Goal: Task Accomplishment & Management: Complete application form

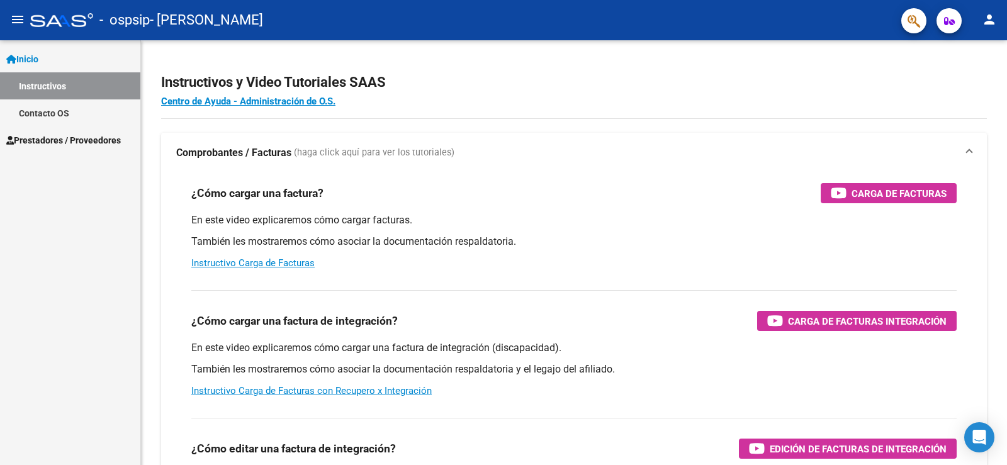
click at [58, 144] on span "Prestadores / Proveedores" at bounding box center [63, 140] width 115 height 14
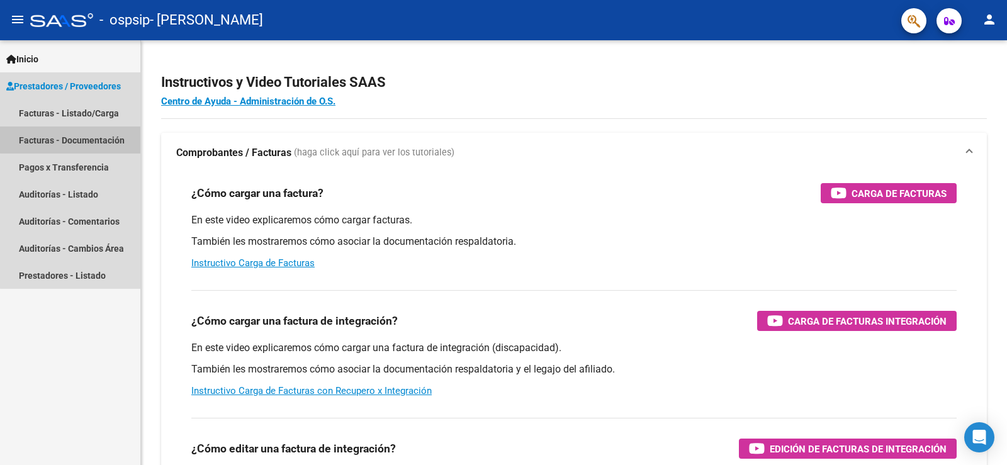
click at [71, 140] on link "Facturas - Documentación" at bounding box center [70, 140] width 140 height 27
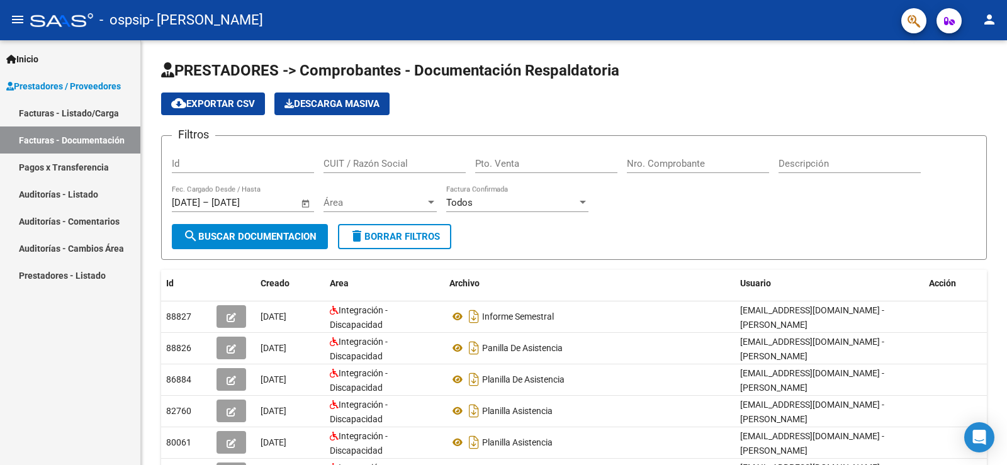
click at [77, 114] on link "Facturas - Listado/Carga" at bounding box center [70, 112] width 140 height 27
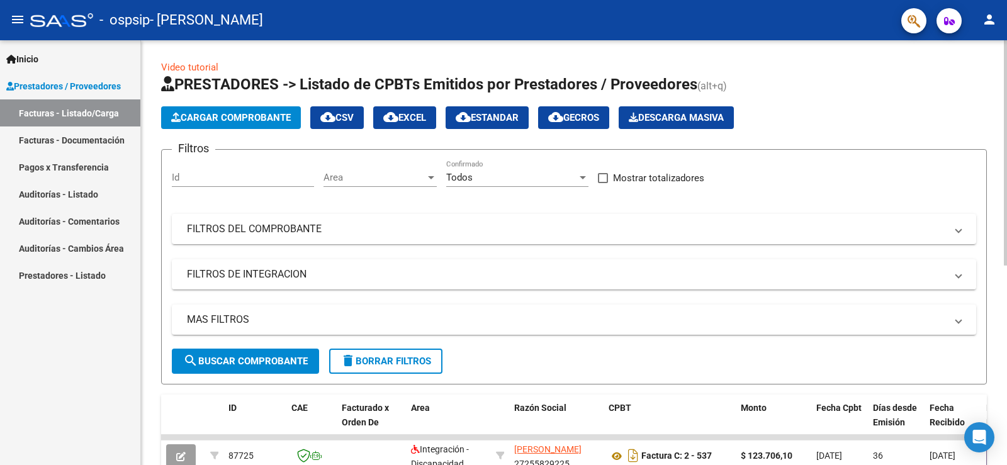
click at [285, 121] on span "Cargar Comprobante" at bounding box center [231, 117] width 120 height 11
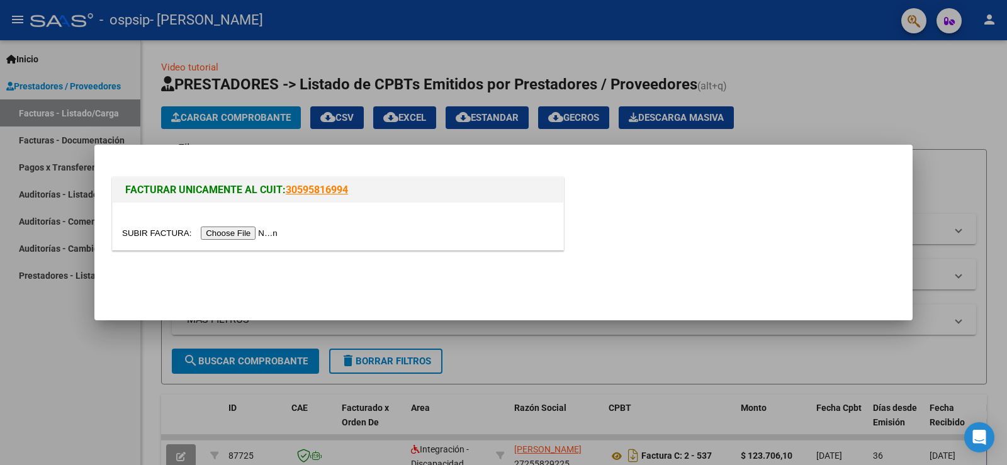
click at [266, 238] on input "file" at bounding box center [201, 233] width 159 height 13
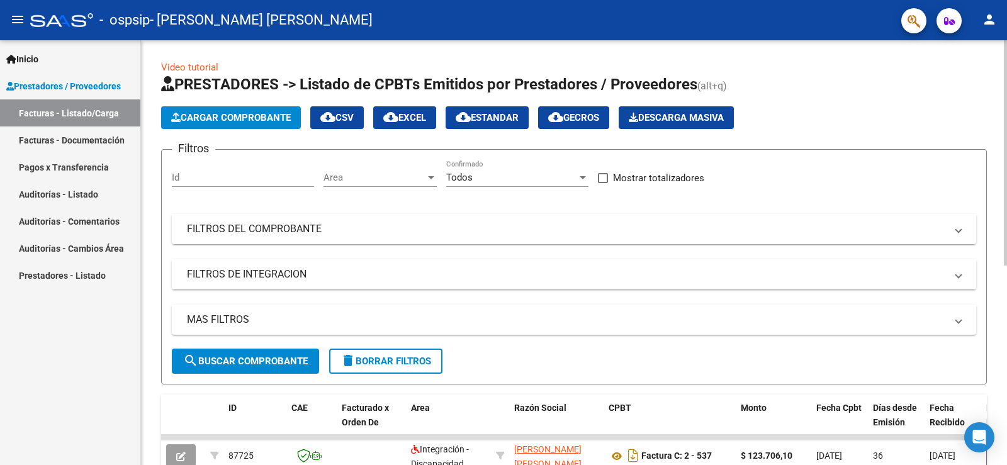
click at [244, 120] on span "Cargar Comprobante" at bounding box center [231, 117] width 120 height 11
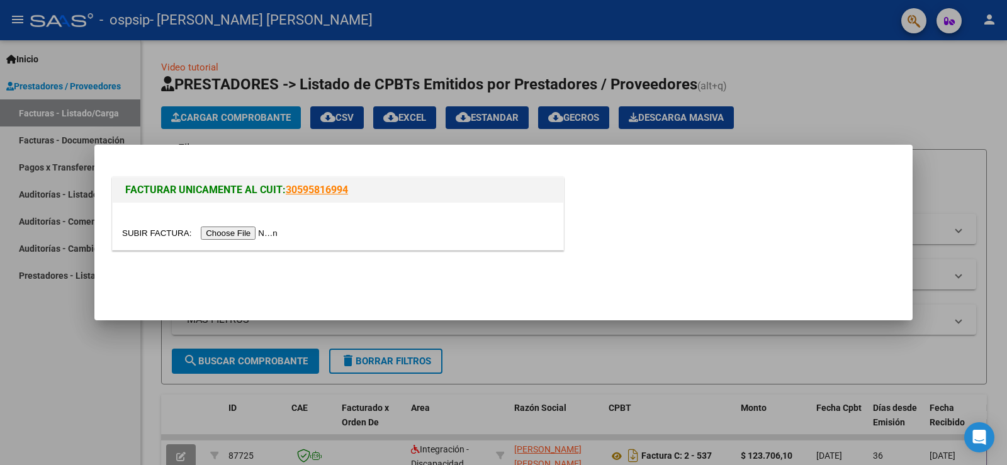
click at [243, 231] on input "file" at bounding box center [201, 233] width 159 height 13
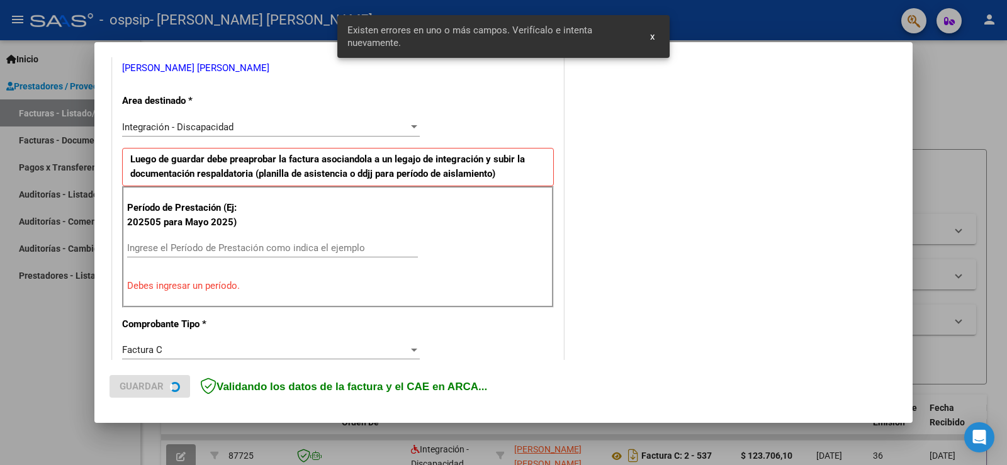
scroll to position [264, 0]
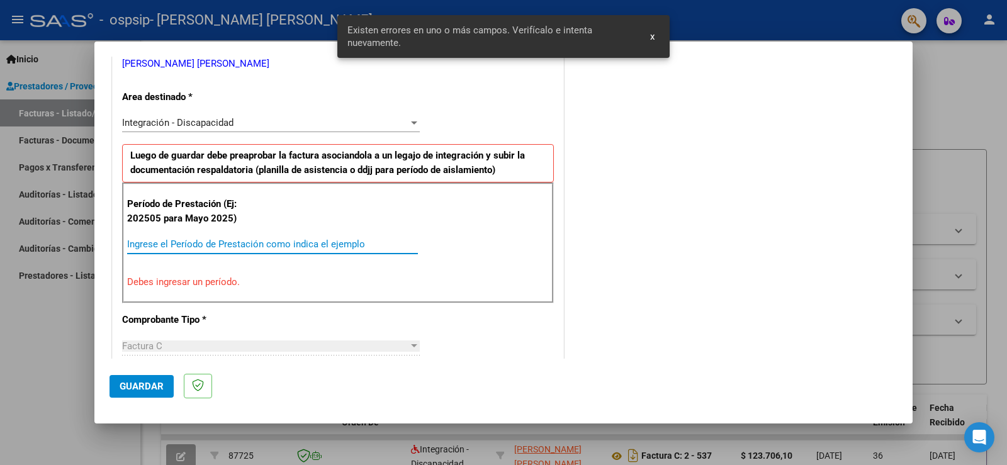
click at [205, 242] on input "Ingrese el Período de Prestación como indica el ejemplo" at bounding box center [272, 244] width 291 height 11
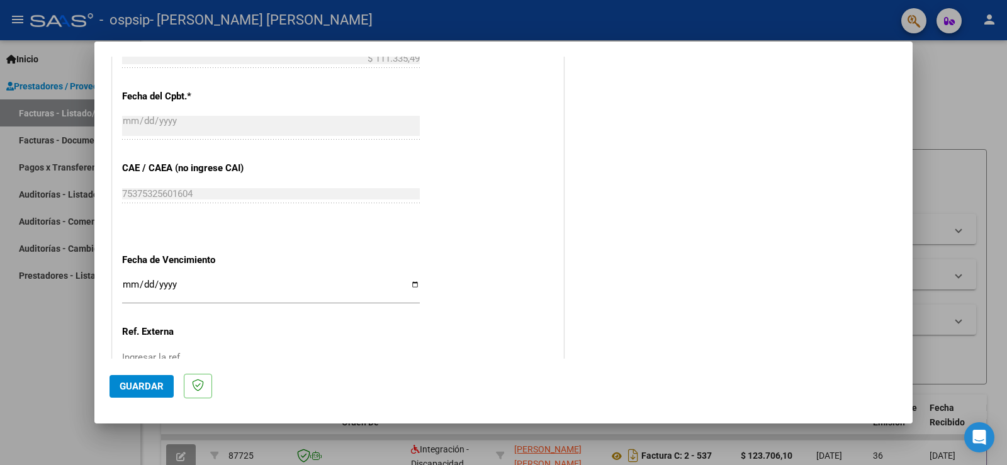
scroll to position [767, 0]
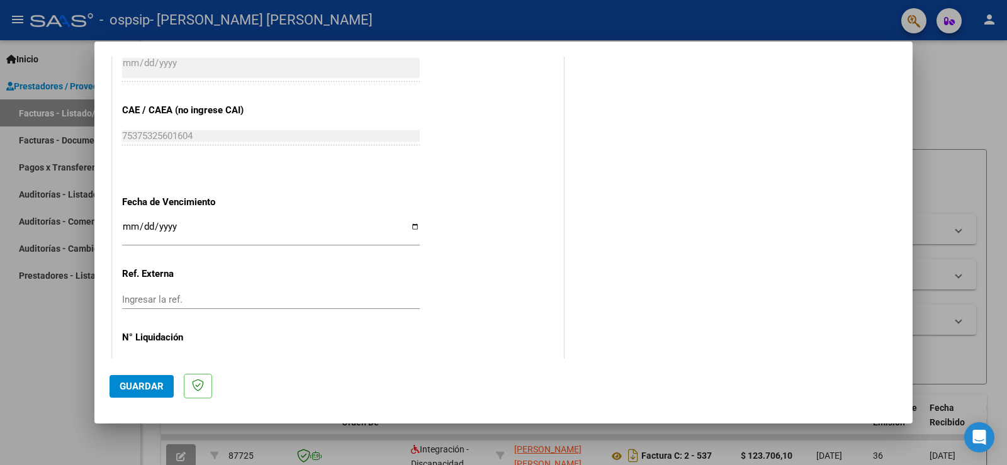
type input "202508"
click at [414, 227] on input "Ingresar la fecha" at bounding box center [271, 232] width 298 height 20
type input "[DATE]"
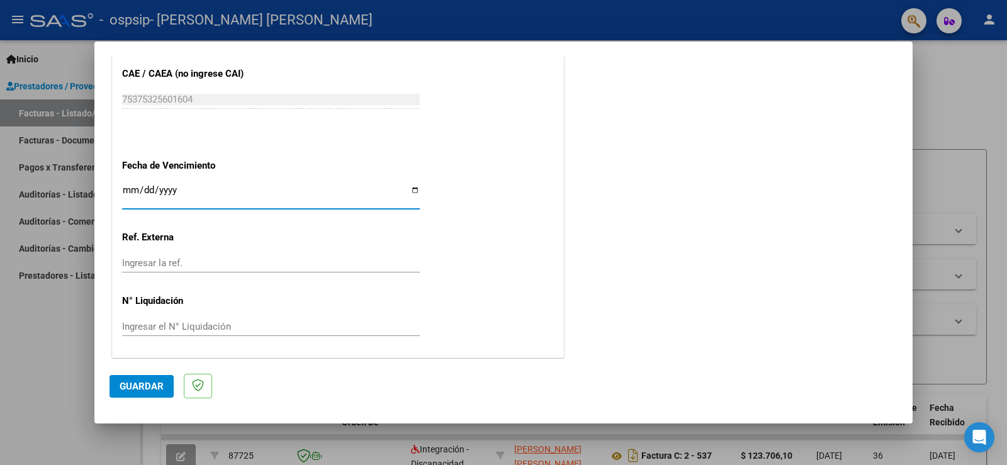
scroll to position [806, 0]
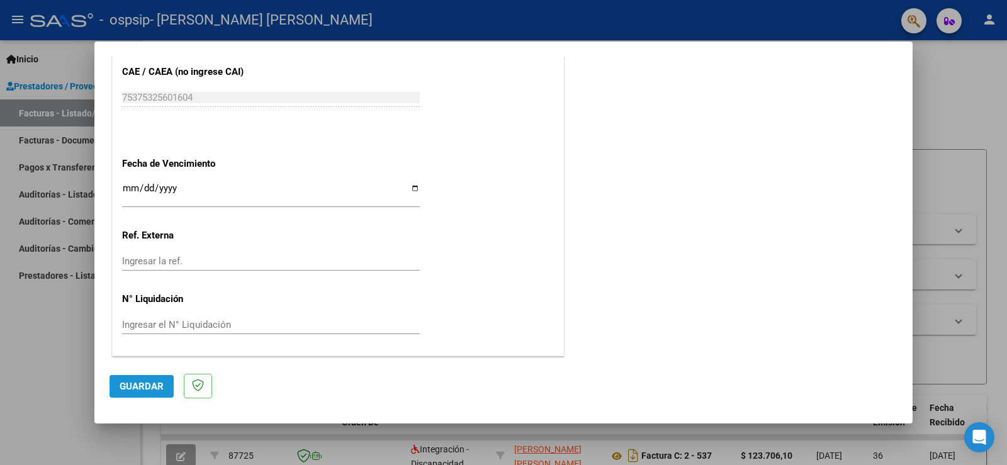
click at [153, 387] on span "Guardar" at bounding box center [142, 386] width 44 height 11
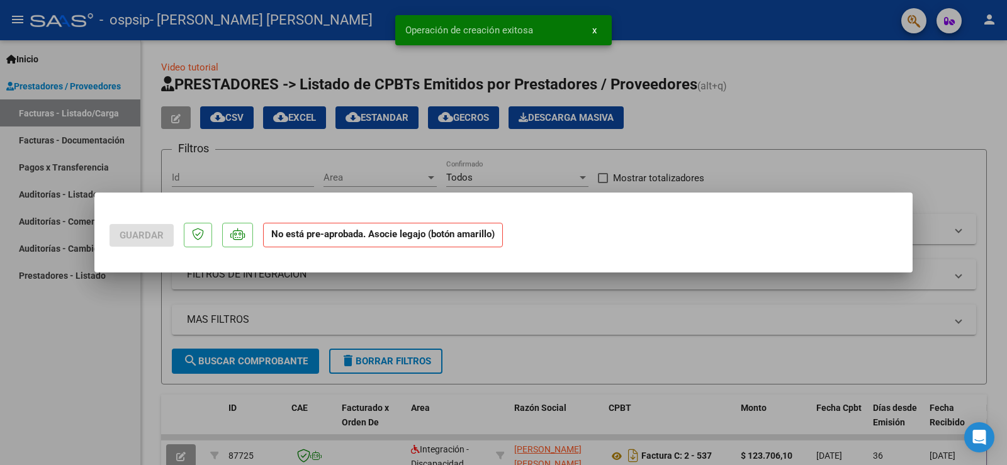
scroll to position [0, 0]
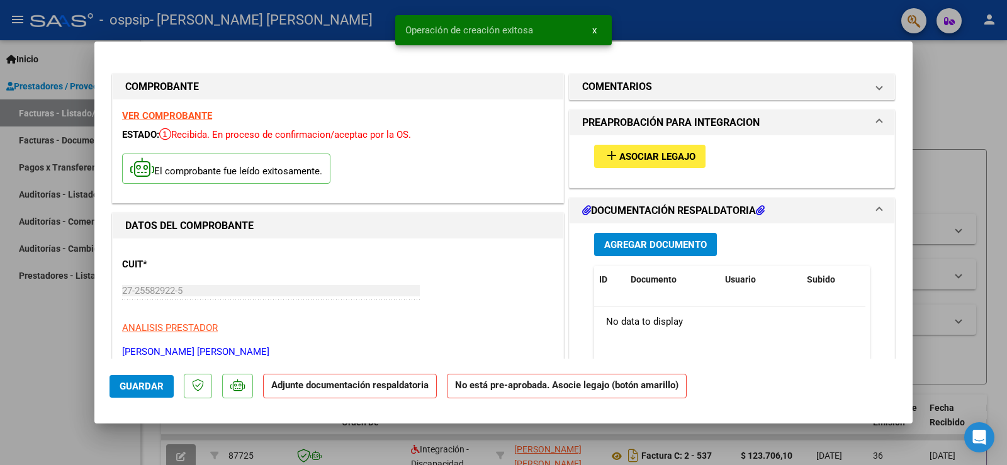
click at [658, 156] on span "Asociar Legajo" at bounding box center [657, 156] width 76 height 11
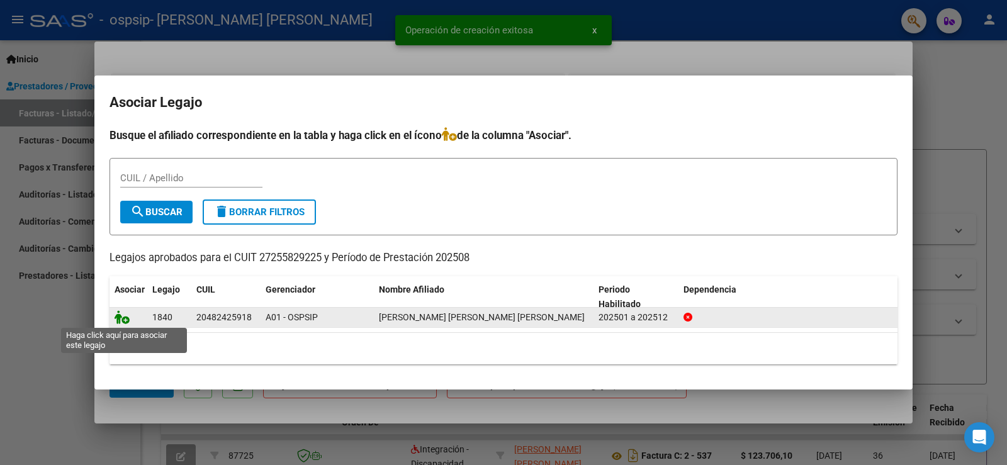
click at [119, 317] on icon at bounding box center [122, 317] width 15 height 14
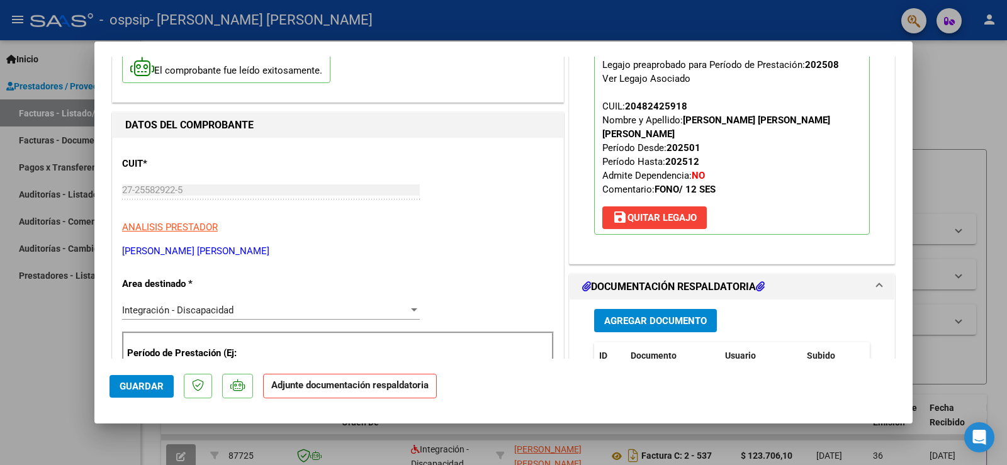
scroll to position [189, 0]
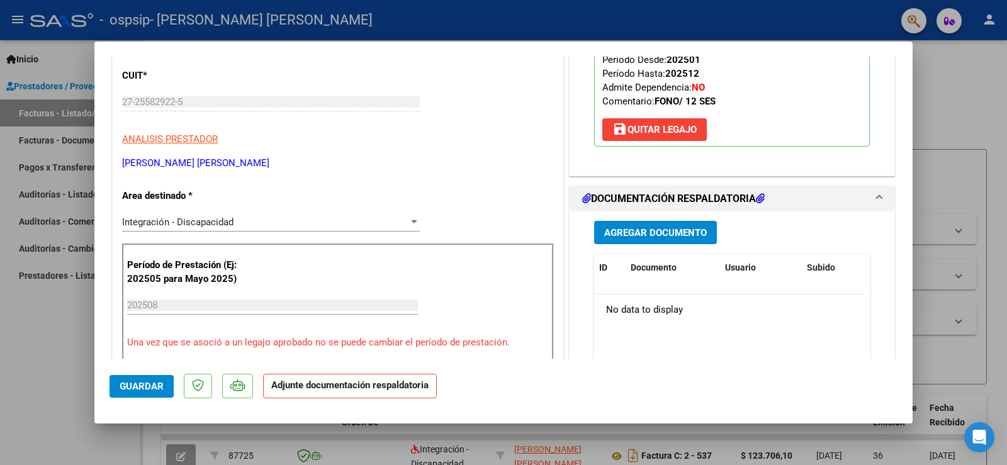
click at [671, 227] on span "Agregar Documento" at bounding box center [655, 232] width 103 height 11
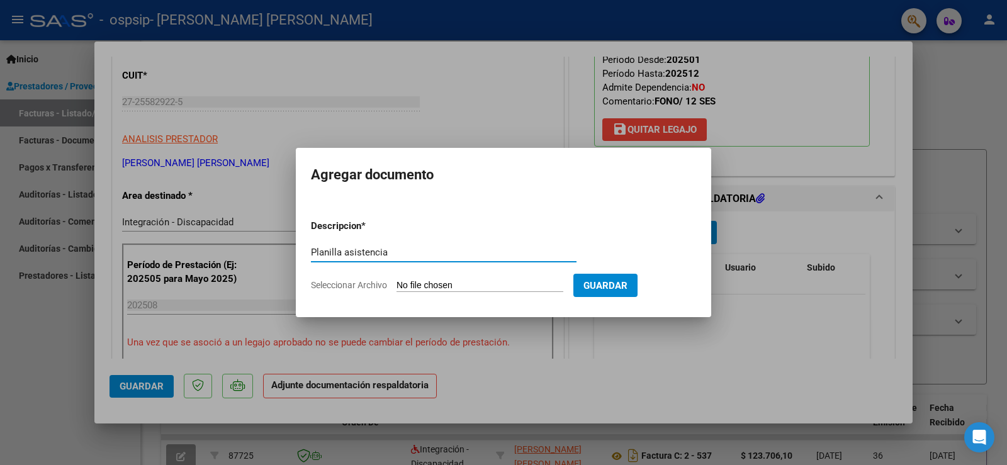
type input "Planilla asistencia"
click at [462, 284] on input "Seleccionar Archivo" at bounding box center [480, 286] width 167 height 12
type input "C:\fakepath\Planilla [PERSON_NAME].jpg"
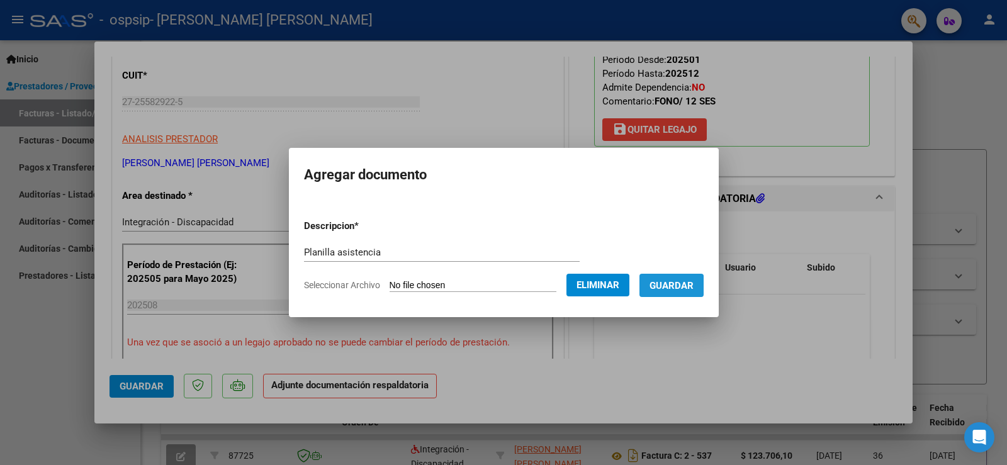
click at [679, 286] on span "Guardar" at bounding box center [672, 285] width 44 height 11
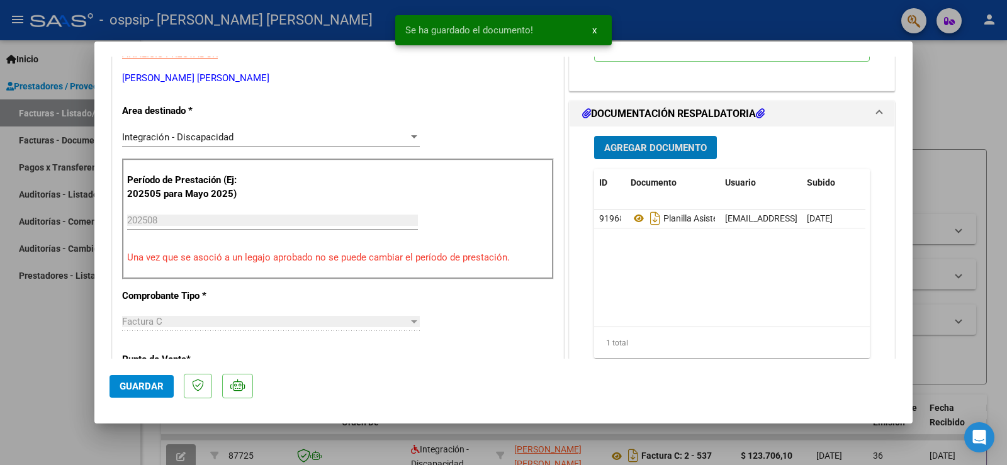
scroll to position [441, 0]
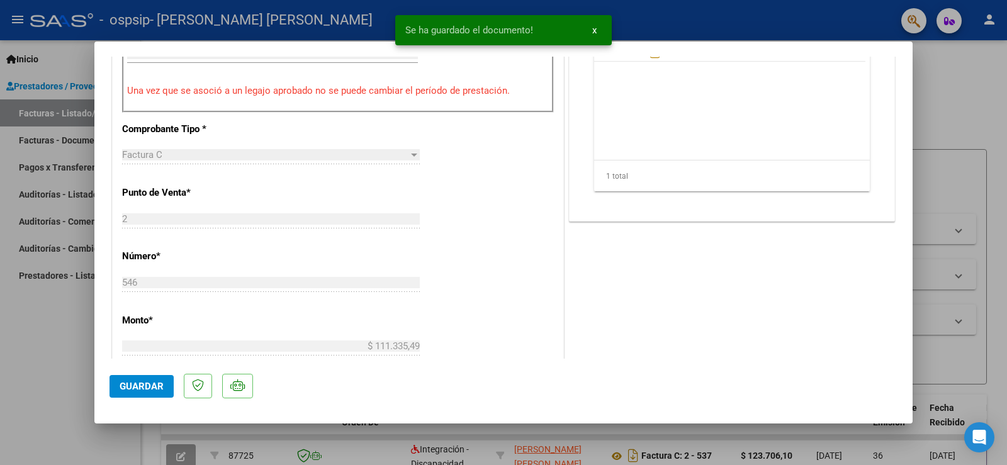
click at [150, 383] on span "Guardar" at bounding box center [142, 386] width 44 height 11
